Goal: Transaction & Acquisition: Purchase product/service

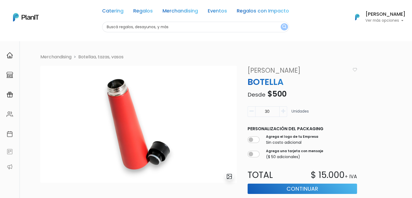
click at [145, 26] on input "text" at bounding box center [195, 27] width 187 height 11
type input "abas"
click at [281, 23] on button "submit" at bounding box center [284, 26] width 7 height 7
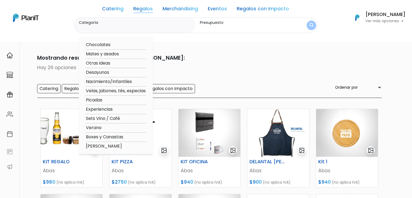
click at [110, 130] on option "Verano" at bounding box center [115, 127] width 61 height 7
type input "Verano"
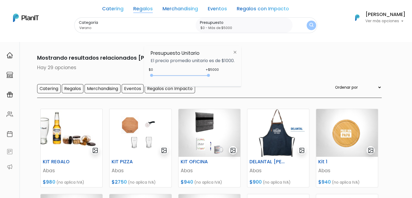
type input "$0 - Más de $5000"
drag, startPoint x: 161, startPoint y: 74, endPoint x: 235, endPoint y: 69, distance: 74.4
click at [235, 69] on div "Presupuesto Unitario El precio promedio unitario es de $1000. +$5000 $0 0 : 500…" at bounding box center [192, 66] width 97 height 40
click at [311, 25] on button "submit" at bounding box center [311, 25] width 9 height 9
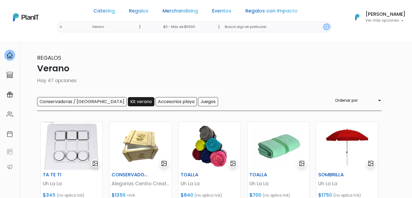
click at [128, 104] on input "Kit verano" at bounding box center [141, 101] width 27 height 9
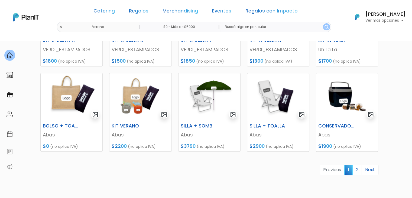
scroll to position [224, 0]
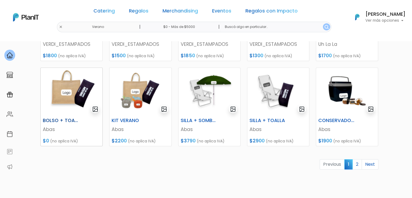
click at [72, 92] on img at bounding box center [72, 92] width 62 height 48
